Goal: Find specific page/section

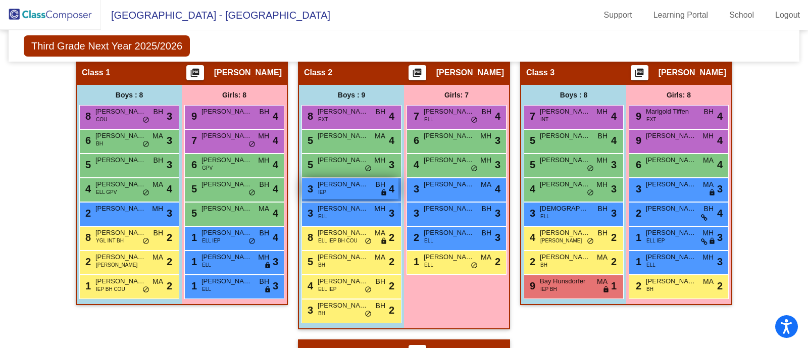
scroll to position [231, 0]
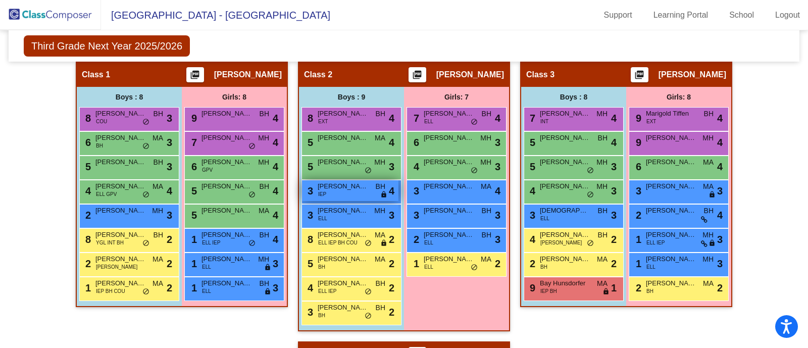
click at [331, 192] on div "3 Andres Hernandez Betancourt IEP BH lock do_not_disturb_alt 4" at bounding box center [350, 190] width 96 height 21
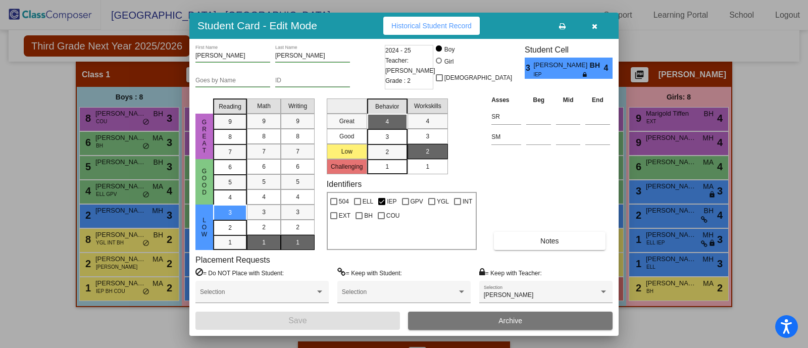
click at [595, 26] on icon "button" at bounding box center [595, 26] width 6 height 7
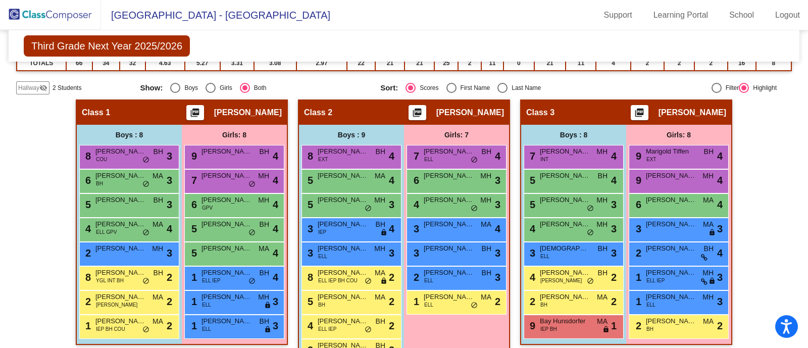
scroll to position [192, 0]
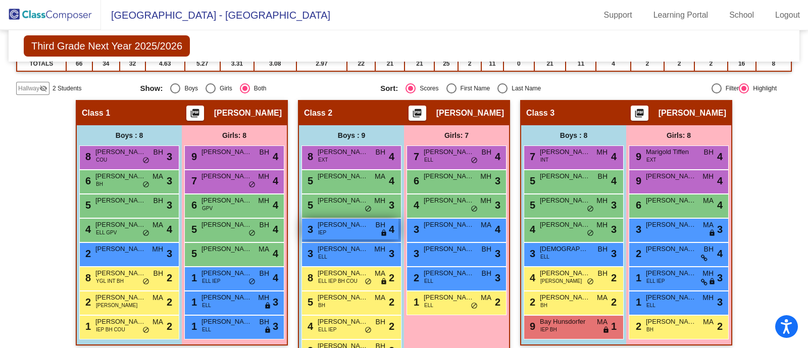
click at [347, 232] on div "3 Andres Hernandez Betancourt IEP BH lock do_not_disturb_alt 4" at bounding box center [350, 229] width 96 height 21
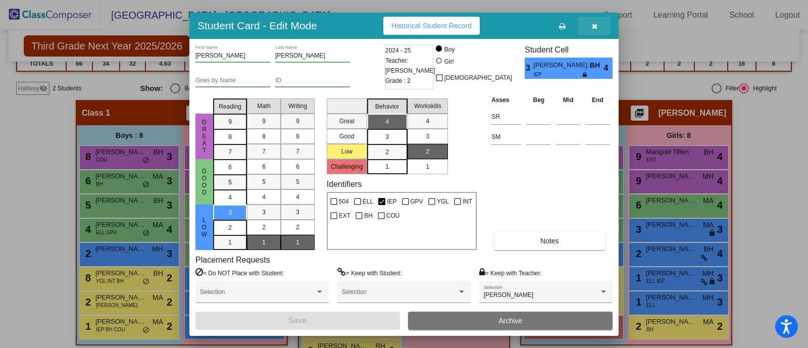
click at [591, 25] on button "button" at bounding box center [594, 26] width 32 height 18
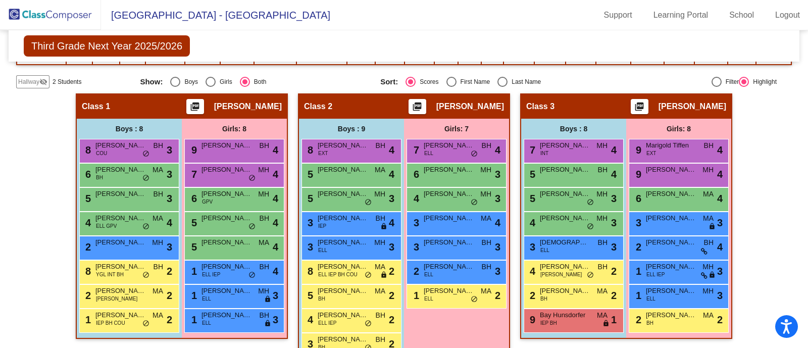
scroll to position [222, 0]
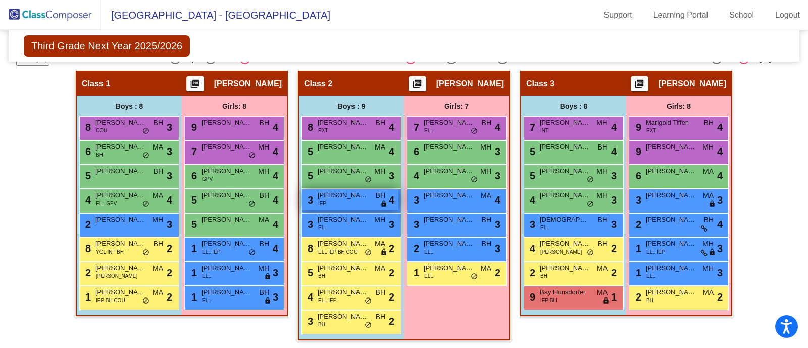
click at [334, 196] on span "[PERSON_NAME] [PERSON_NAME]" at bounding box center [343, 195] width 50 height 10
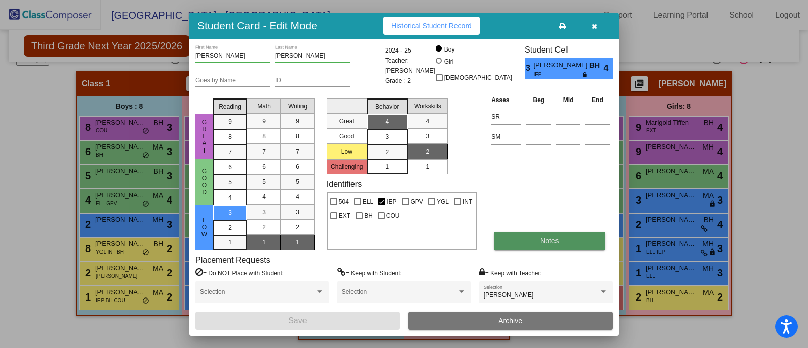
click at [523, 237] on button "Notes" at bounding box center [549, 241] width 111 height 18
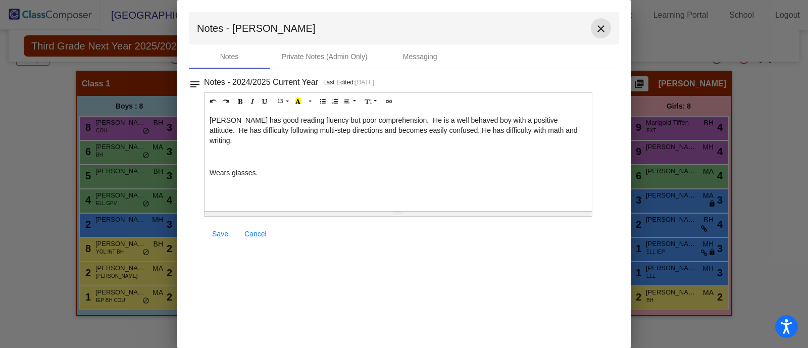
click at [595, 26] on mat-icon "close" at bounding box center [601, 29] width 12 height 12
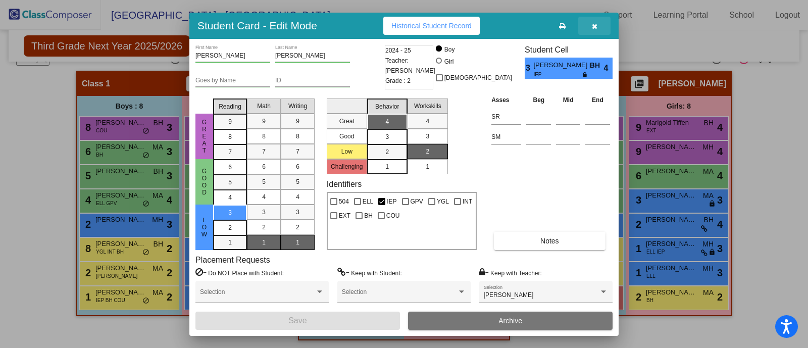
click at [593, 24] on icon "button" at bounding box center [595, 26] width 6 height 7
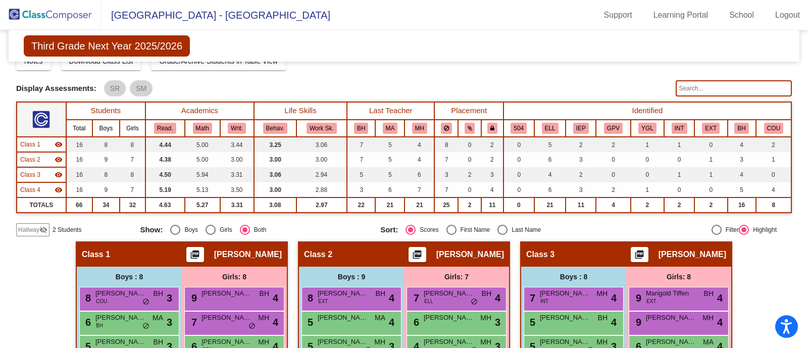
scroll to position [0, 0]
